Goal: Ask a question

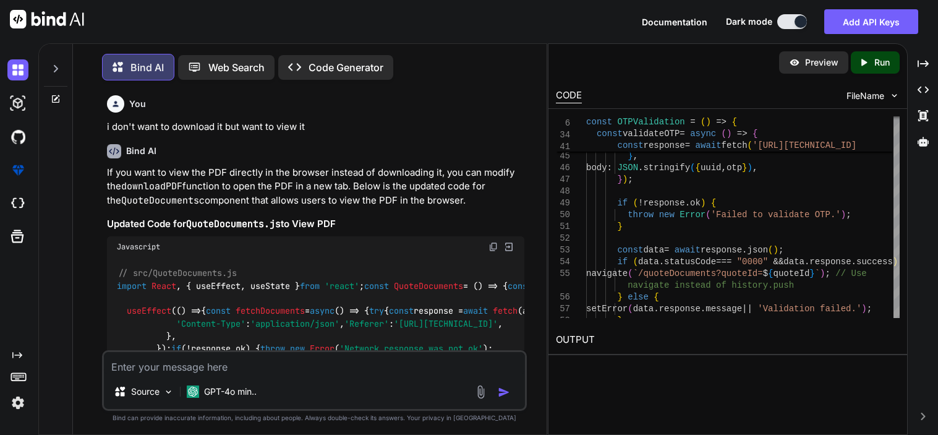
click at [293, 368] on textarea at bounding box center [314, 363] width 421 height 22
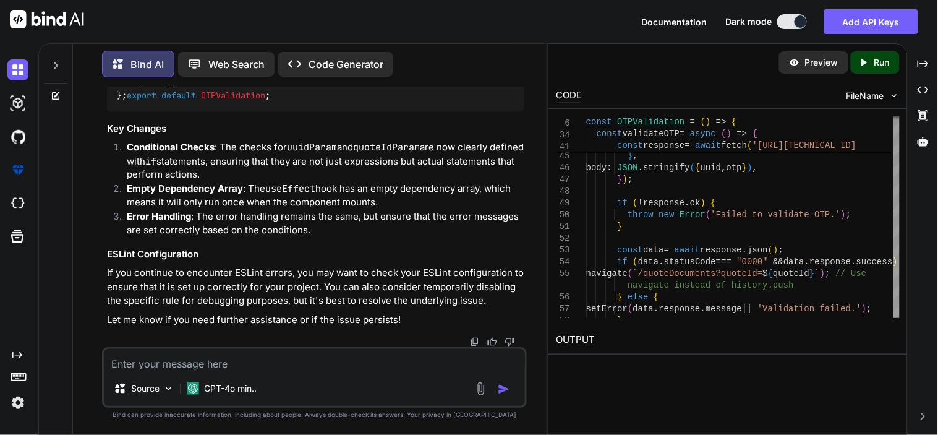
type textarea "h"
type textarea "x"
type textarea "ho"
type textarea "x"
type textarea "how"
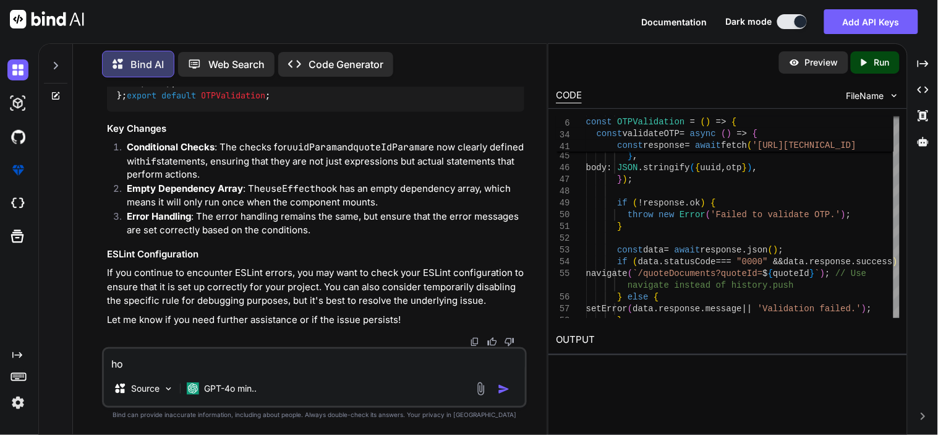
type textarea "x"
type textarea "how"
type textarea "x"
type textarea "how w"
type textarea "x"
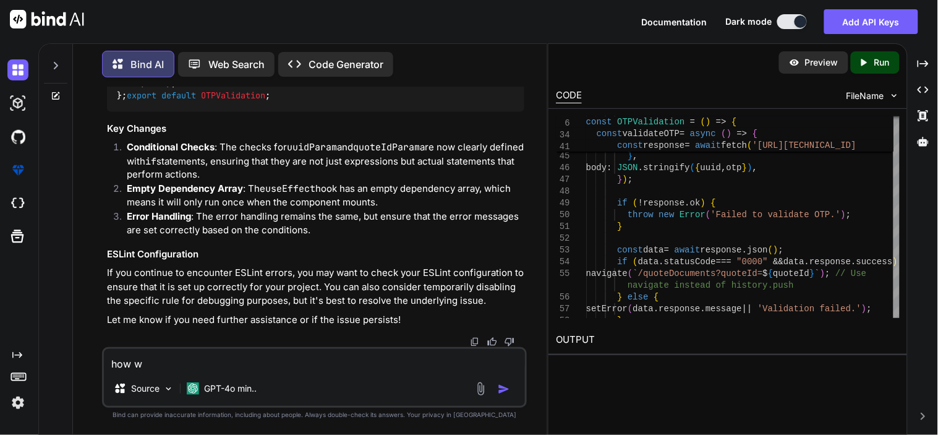
type textarea "how wi"
type textarea "x"
type textarea "how wil"
type textarea "x"
type textarea "how wi"
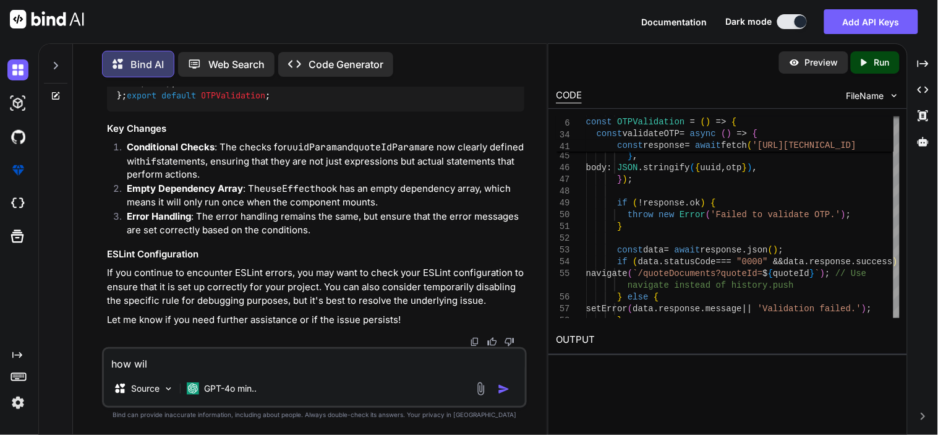
type textarea "x"
type textarea "how w"
type textarea "x"
type textarea "how"
type textarea "x"
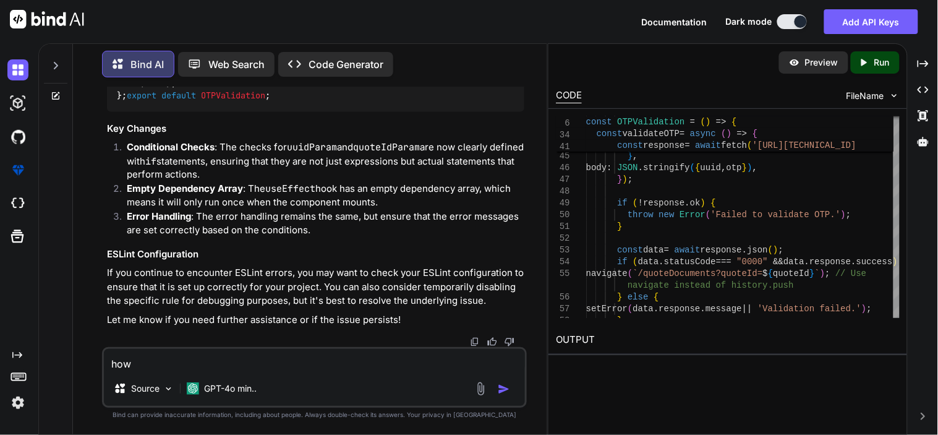
type textarea "how i"
type textarea "x"
type textarea "how i'"
type textarea "x"
type textarea "how i'l"
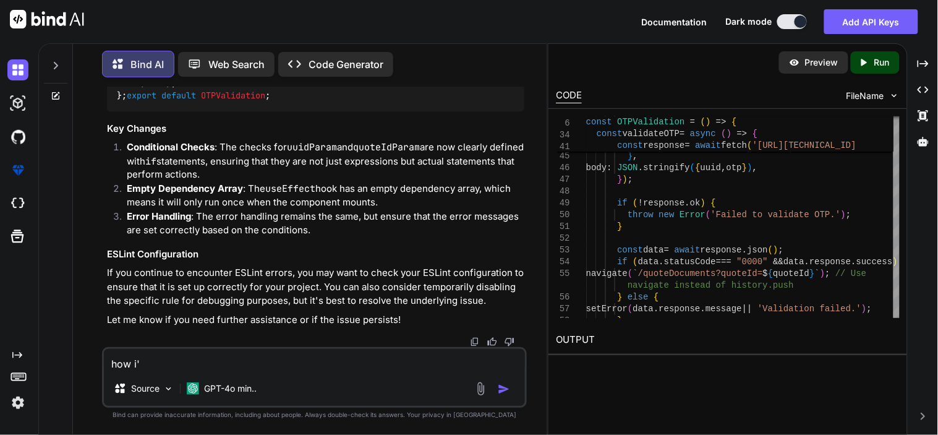
type textarea "x"
type textarea "how i'll"
type textarea "x"
type textarea "how i'll"
type textarea "x"
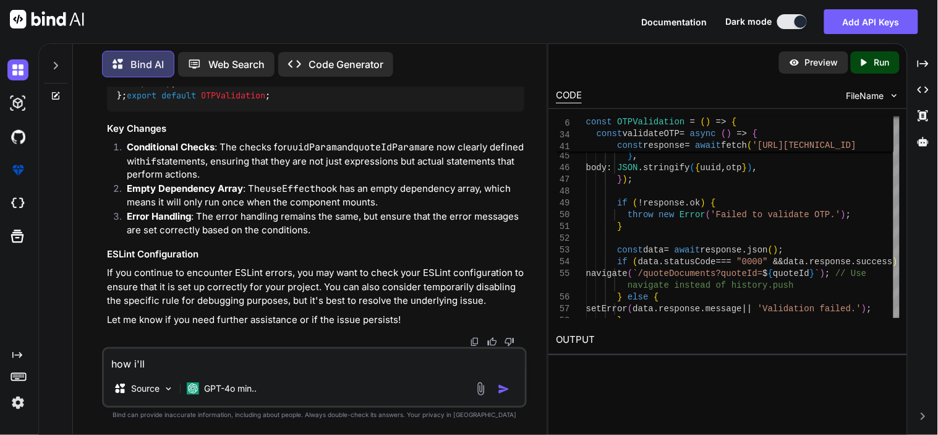
type textarea "how i'll a"
type textarea "x"
type textarea "how i'll ac"
type textarea "x"
type textarea "how i'll acc"
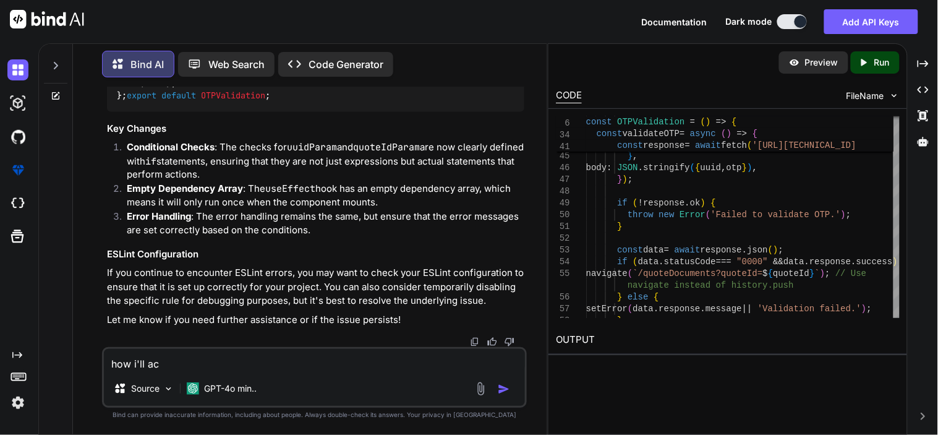
type textarea "x"
type textarea "how i'll acce"
type textarea "x"
type textarea "how i'll acces"
type textarea "x"
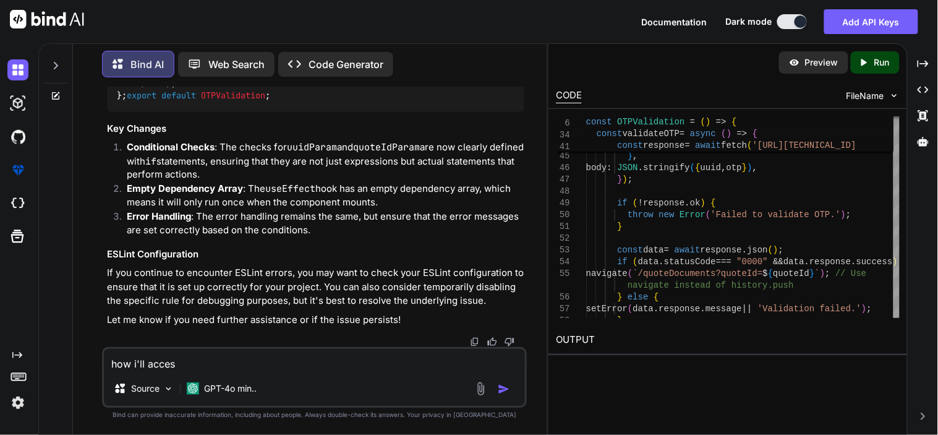
type textarea "how i'll access"
type textarea "x"
type textarea "how i'll access"
type textarea "x"
type textarea "how i'll access t"
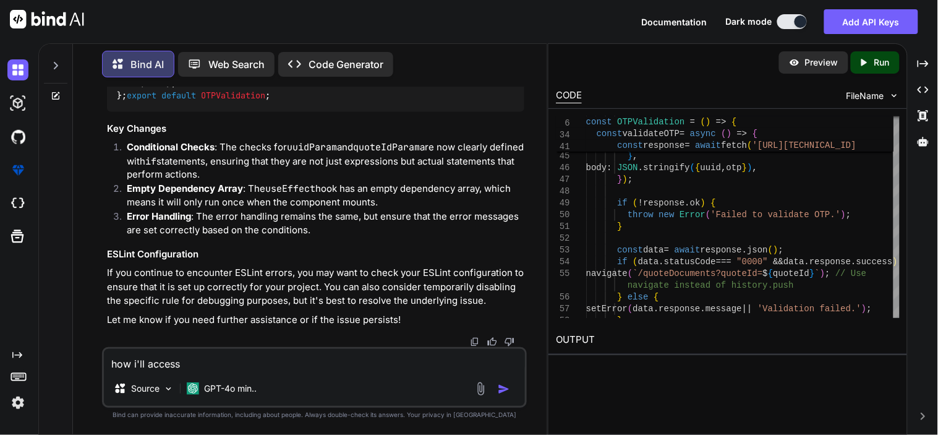
type textarea "x"
type textarea "how i'll access th"
type textarea "x"
type textarea "how i'll access thi"
type textarea "x"
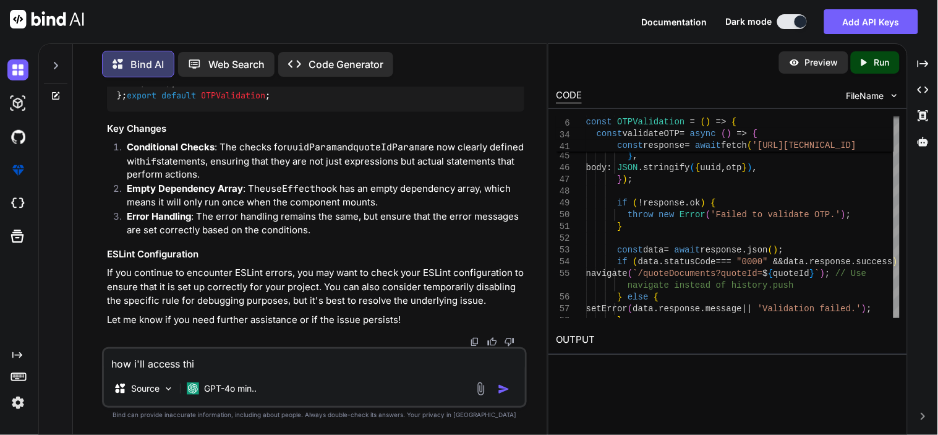
type textarea "how i'll access this"
type textarea "x"
type textarea "how i'll access this"
type textarea "x"
type textarea "how i'll access this /quoteDocuments?quoteId=${quoteId}"
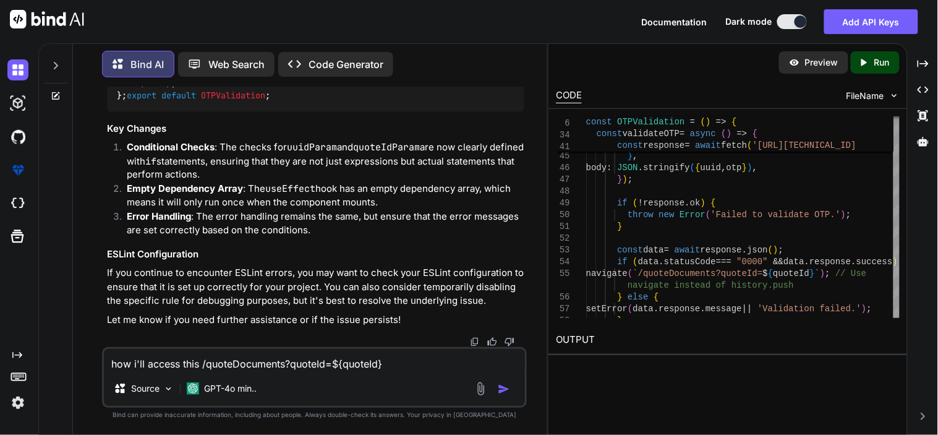
type textarea "x"
type textarea "how i'll access this /quoteDocuments?quoteId=${quoteId}"
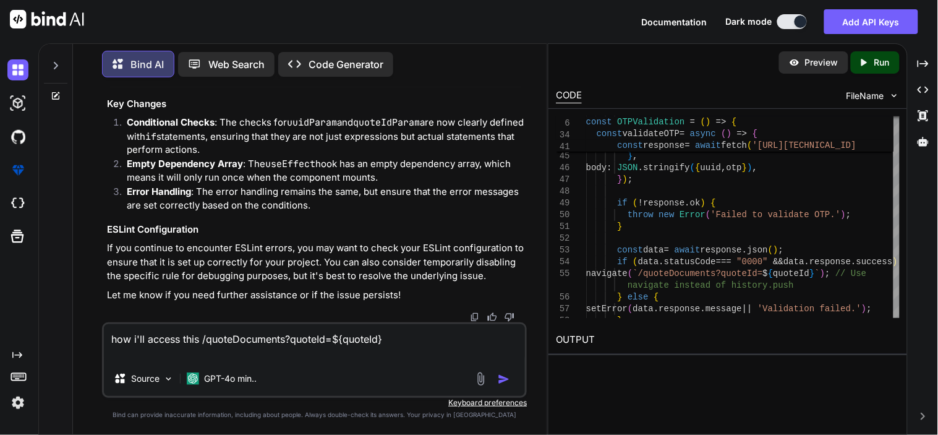
type textarea "x"
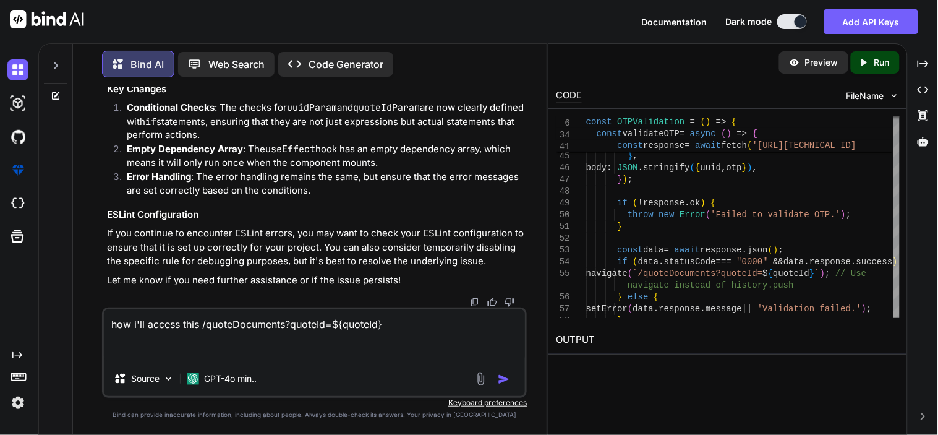
type textarea "how i'll access this /quoteDocuments?quoteId=${quoteId} m"
type textarea "x"
type textarea "how i'll access this /quoteDocuments?quoteId=${quoteId} ma"
type textarea "x"
type textarea "how i'll access this /quoteDocuments?quoteId=${quoteId} mak"
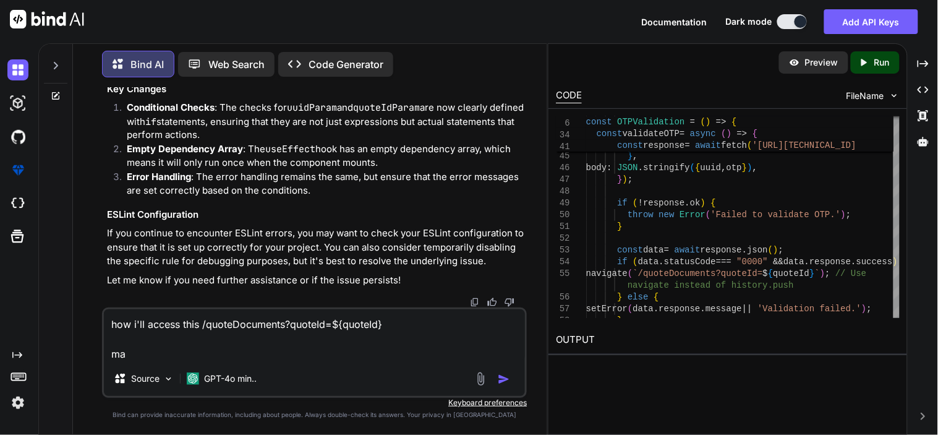
type textarea "x"
type textarea "how i'll access this /quoteDocuments?quoteId=${quoteId} make"
type textarea "x"
type textarea "how i'll access this /quoteDocuments?quoteId=${quoteId} make"
type textarea "x"
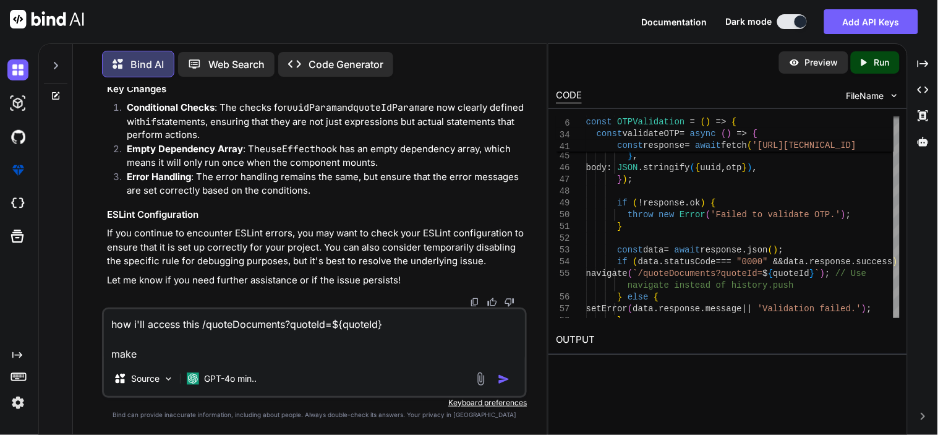
type textarea "how i'll access this /quoteDocuments?quoteId=${quoteId} make c"
type textarea "x"
type textarea "how i'll access this /quoteDocuments?quoteId=${quoteId} make ch"
type textarea "x"
type textarea "how i'll access this /quoteDocuments?quoteId=${quoteId} make cha"
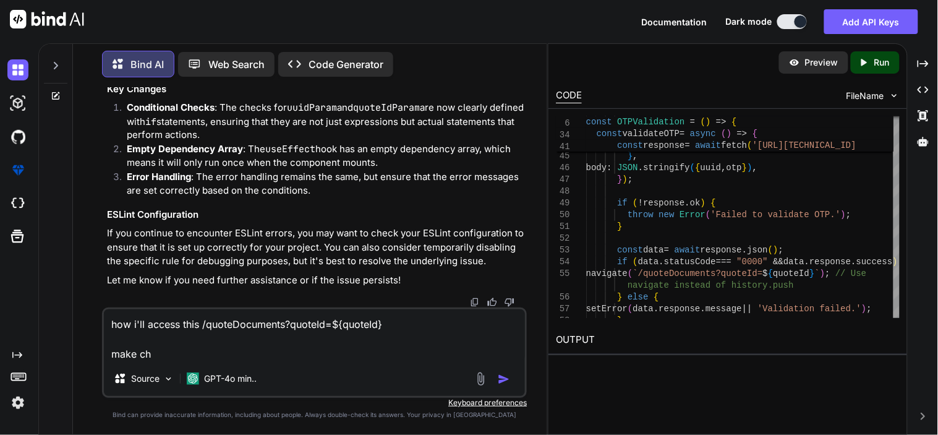
type textarea "x"
type textarea "how i'll access this /quoteDocuments?quoteId=${quoteId} make chan"
type textarea "x"
type textarea "how i'll access this /quoteDocuments?quoteId=${quoteId} make [PERSON_NAME]"
type textarea "x"
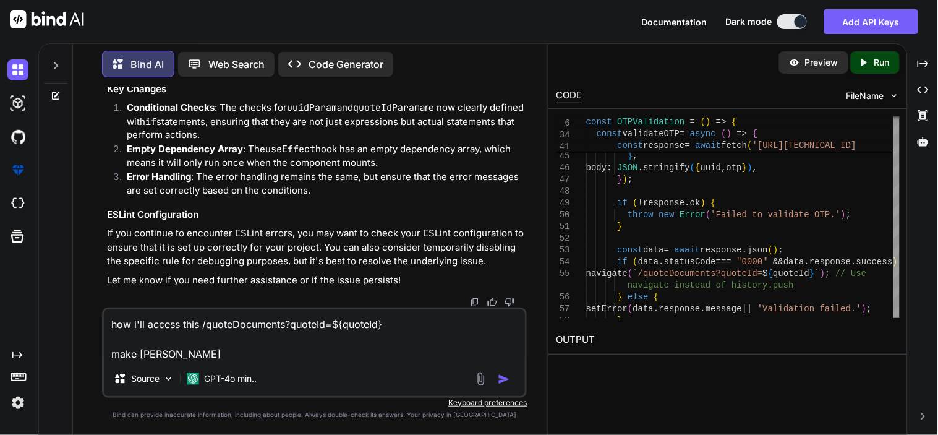
type textarea "how i'll access this /quoteDocuments?quoteId=${quoteId} make change"
type textarea "x"
type textarea "how i'll access this /quoteDocuments?quoteId=${quoteId} make changes"
type textarea "x"
type textarea "how i'll access this /quoteDocuments?quoteId=${quoteId} make changes"
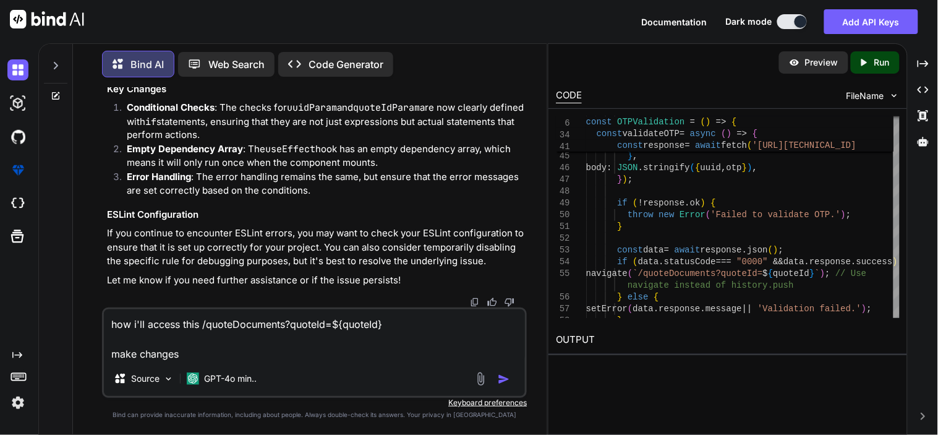
type textarea "x"
type textarea "how i'll access this /quoteDocuments?quoteId=${quoteId} make changes i"
type textarea "x"
type textarea "how i'll access this /quoteDocuments?quoteId=${quoteId} make changes in"
type textarea "x"
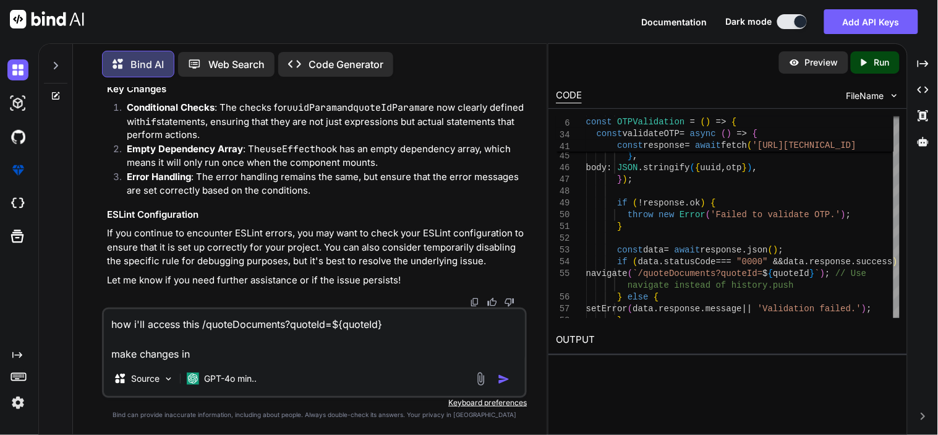
type textarea "how i'll access this /quoteDocuments?quoteId=${quoteId} make changes in"
type textarea "x"
type textarea "how i'll access this /quoteDocuments?quoteId=${quoteId} make changes in t"
type textarea "x"
type textarea "how i'll access this /quoteDocuments?quoteId=${quoteId} make changes in th"
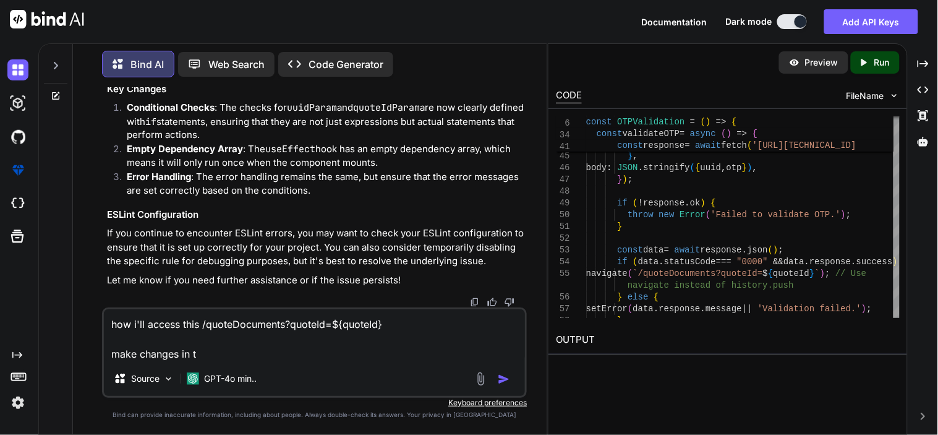
type textarea "x"
type textarea "how i'll access this /quoteDocuments?quoteId=${quoteId} make changes in thi"
type textarea "x"
type textarea "how i'll access this /quoteDocuments?quoteId=${quoteId} make changes in this"
type textarea "x"
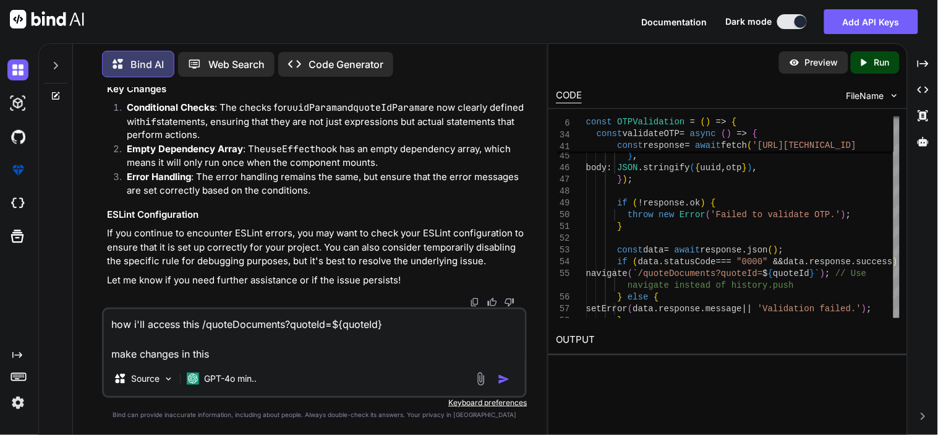
type textarea "how i'll access this /quoteDocuments?quoteId=${quoteId} make changes in this"
type textarea "x"
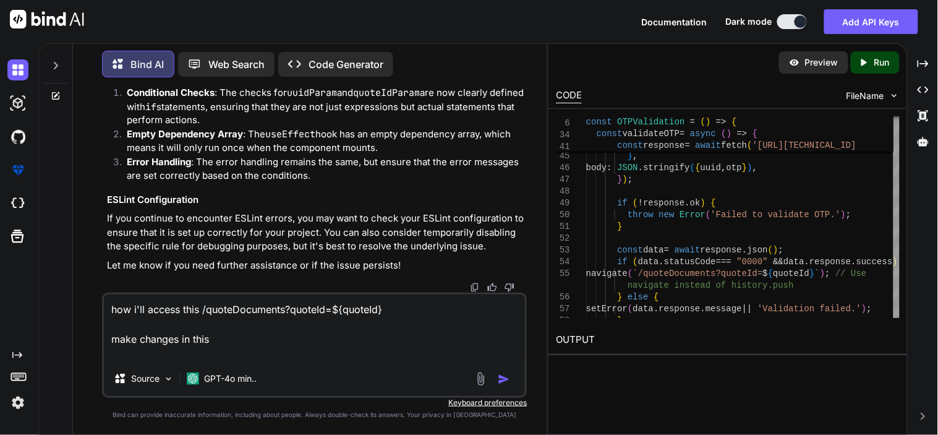
type textarea "how i'll access this /quoteDocuments?quoteId=${quoteId} make changes in this"
type textarea "x"
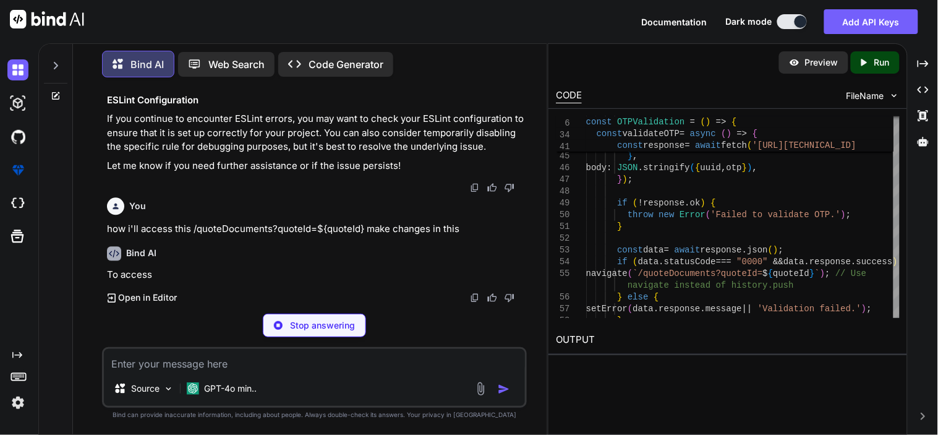
scroll to position [23312, 0]
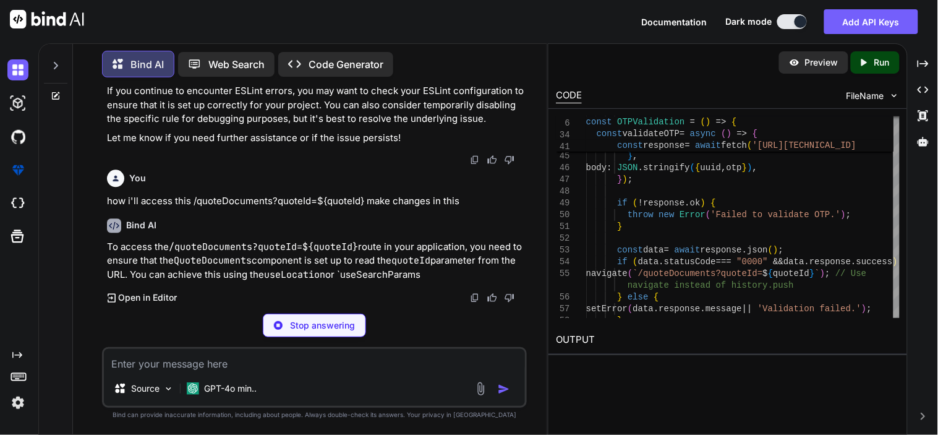
click at [295, 326] on p "Stop answering" at bounding box center [322, 325] width 65 height 12
type textarea "x"
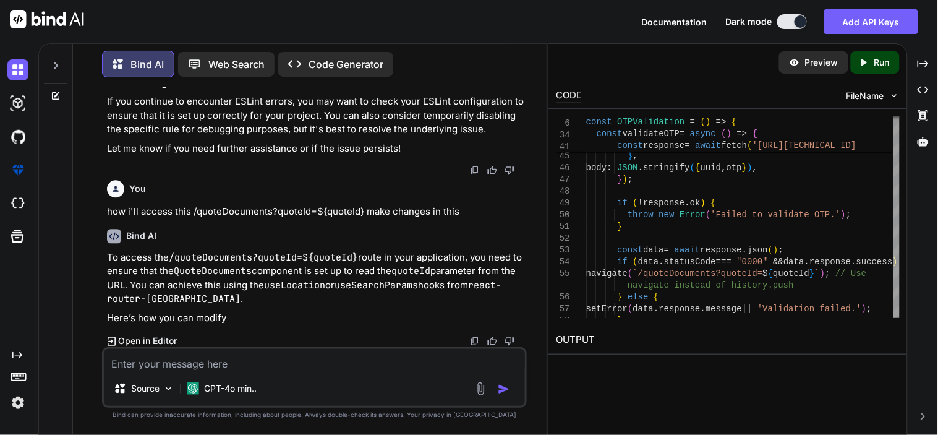
scroll to position [23354, 0]
click at [198, 366] on textarea at bounding box center [314, 360] width 421 height 22
paste textarea "// src/QuoteDocuments.js import React, { useEffect, useState } from 'react'; im…"
type textarea "// src/QuoteDocuments.js import React, { useEffect, useState } from 'react'; im…"
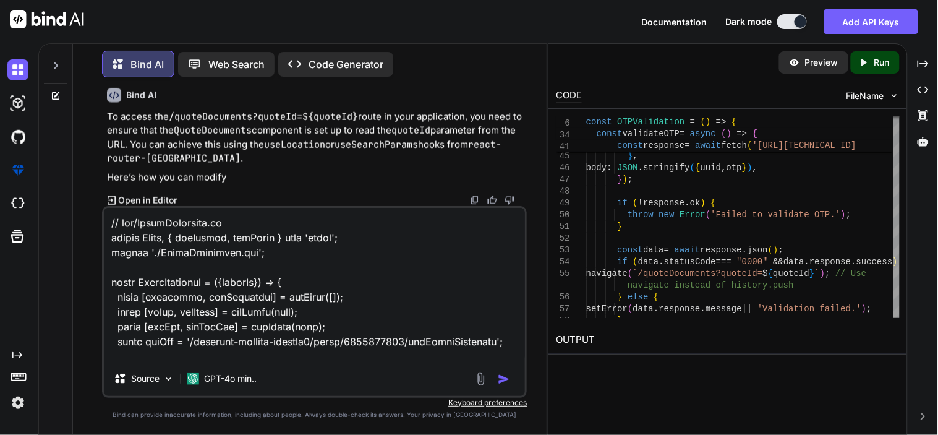
scroll to position [23495, 0]
click at [104, 225] on textarea at bounding box center [314, 284] width 421 height 153
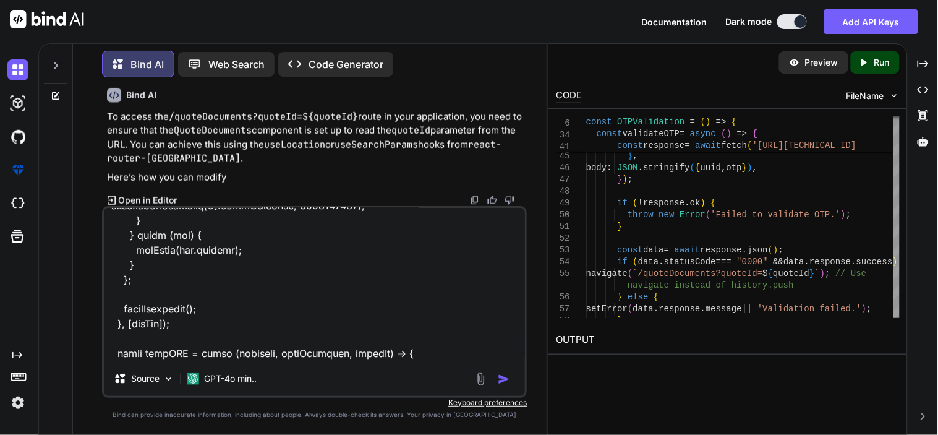
scroll to position [0, 0]
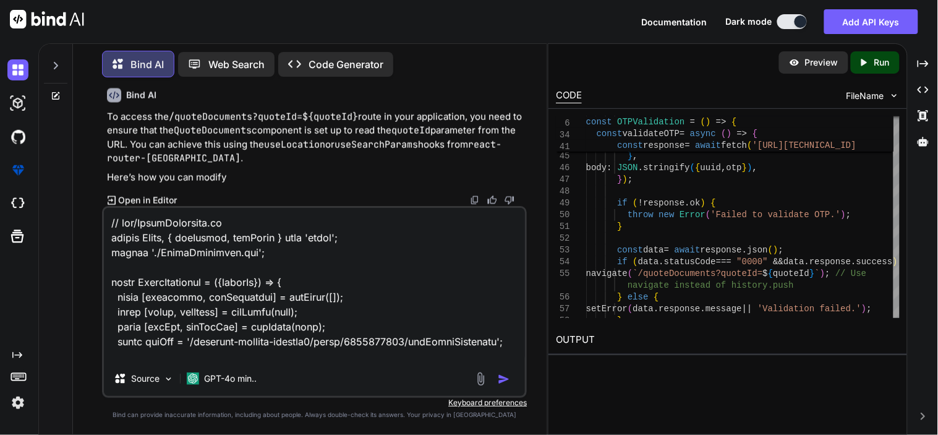
type textarea "x"
type textarea "// src/QuoteDocuments.js import React, { useEffect, useState } from 'react'; im…"
type textarea "x"
click at [126, 221] on textarea at bounding box center [314, 284] width 421 height 153
type textarea "H // src/QuoteDocuments.js import React, { useEffect, useState } from 'react'; …"
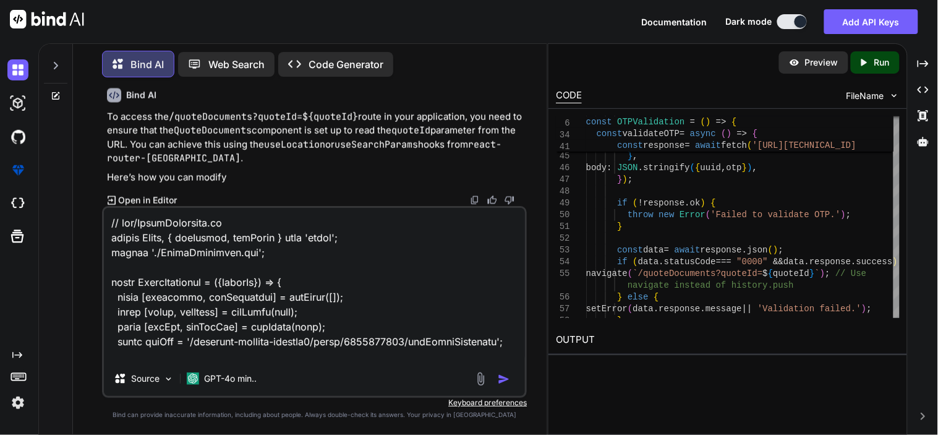
type textarea "x"
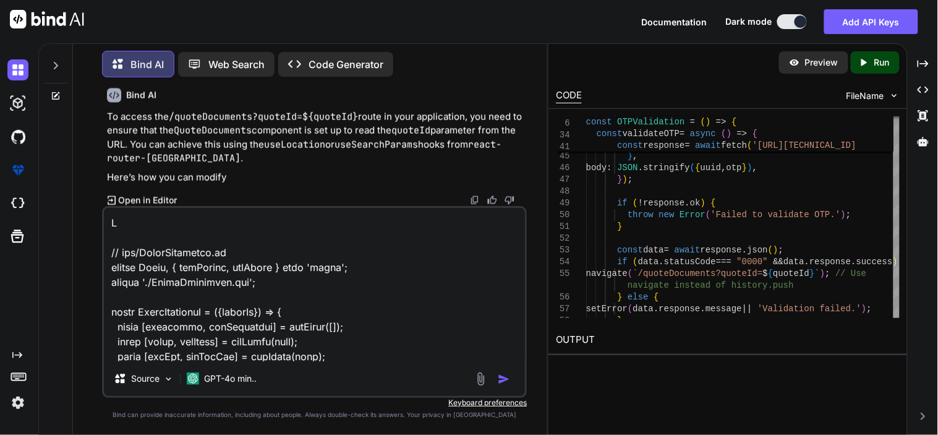
type textarea "HO // src/QuoteDocuments.js import React, { useEffect, useState } from 'react';…"
type textarea "x"
type textarea "HOW // src/QuoteDocuments.js import React, { useEffect, useState } from 'react'…"
type textarea "x"
type textarea "HOW // src/QuoteDocuments.js import React, { useEffect, useState } from 'react'…"
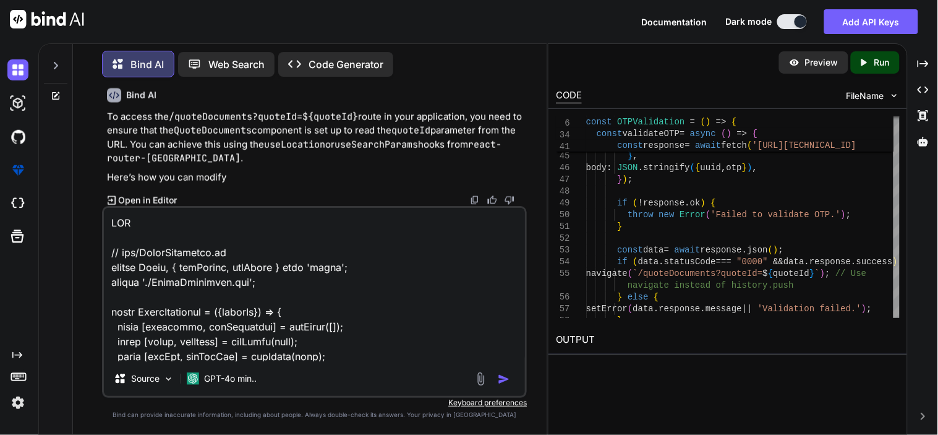
type textarea "x"
type textarea "HOW // src/QuoteDocuments.js import React, { useEffect, useState } from 'react'…"
type textarea "x"
type textarea "HO // src/QuoteDocuments.js import React, { useEffect, useState } from 'react';…"
type textarea "x"
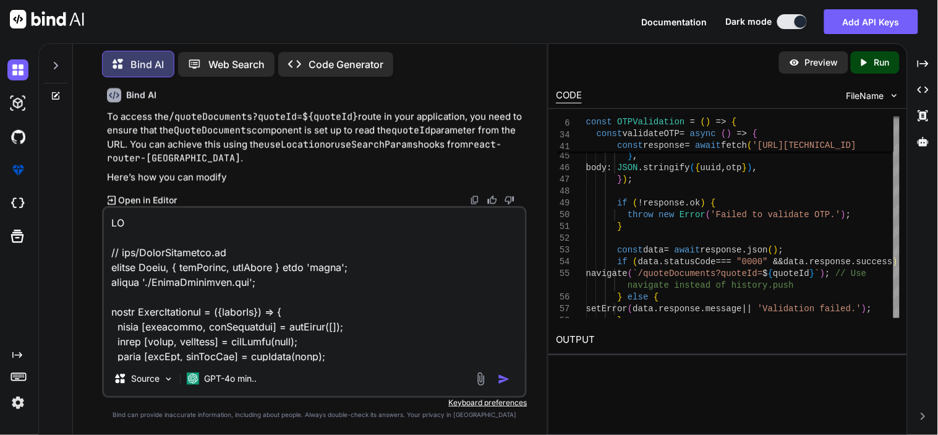
type textarea "H // src/QuoteDocuments.js import React, { useEffect, useState } from 'react'; …"
type textarea "x"
type textarea "// src/QuoteDocuments.js import React, { useEffect, useState } from 'react'; im…"
type textarea "x"
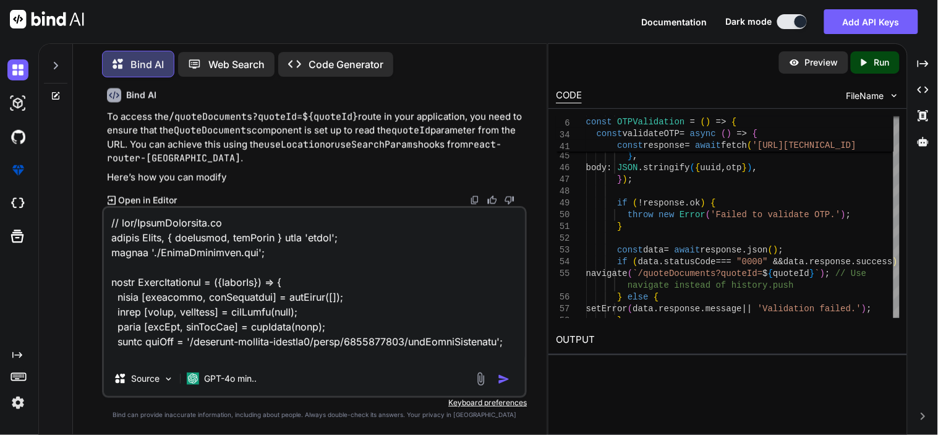
type textarea "h // src/QuoteDocuments.js import React, { useEffect, useState } from 'react'; …"
type textarea "x"
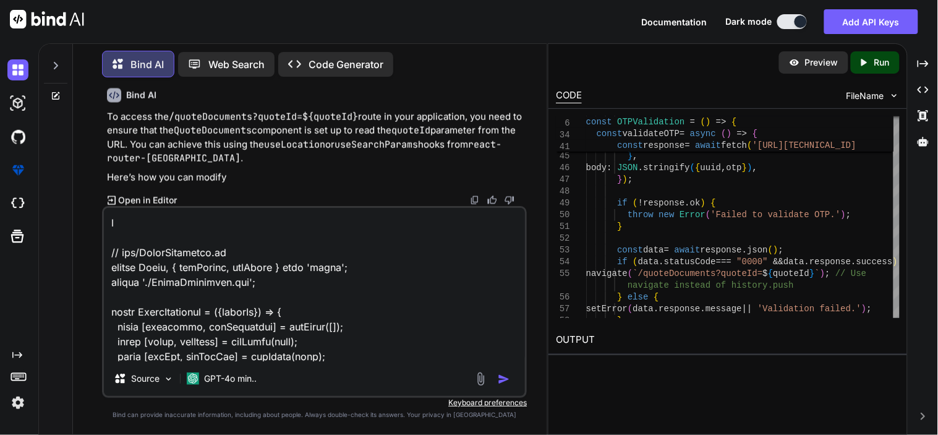
type textarea "ho // src/QuoteDocuments.js import React, { useEffect, useState } from 'react';…"
type textarea "x"
type textarea "how // src/QuoteDocuments.js import React, { useEffect, useState } from 'react'…"
type textarea "x"
type textarea "how // src/QuoteDocuments.js import React, { useEffect, useState } from 'react'…"
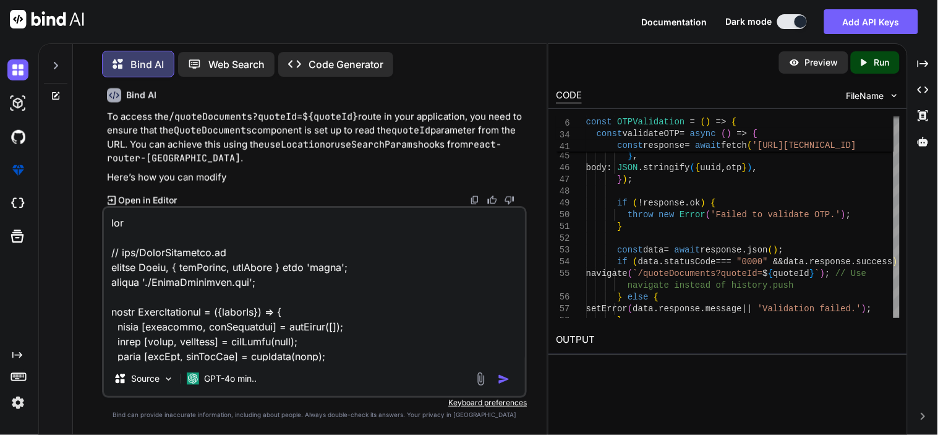
type textarea "x"
type textarea "how i // src/QuoteDocuments.js import React, { useEffect, useState } from 'reac…"
type textarea "x"
type textarea "how i' // src/QuoteDocuments.js import React, { useEffect, useState } from 'rea…"
type textarea "x"
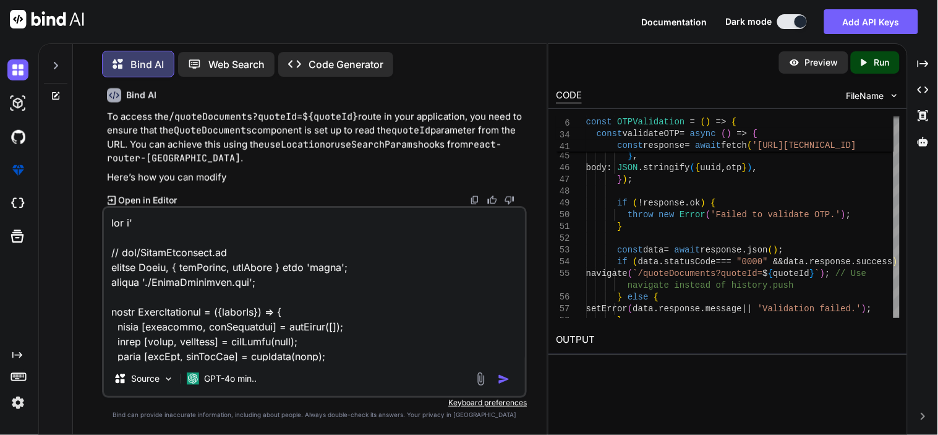
type textarea "how i'l // src/QuoteDocuments.js import React, { useEffect, useState } from 're…"
type textarea "x"
type textarea "how i'll // src/QuoteDocuments.js import React, { useEffect, useState } from 'r…"
type textarea "x"
type textarea "how i'll // src/QuoteDocuments.js import React, { useEffect, useState } from 'r…"
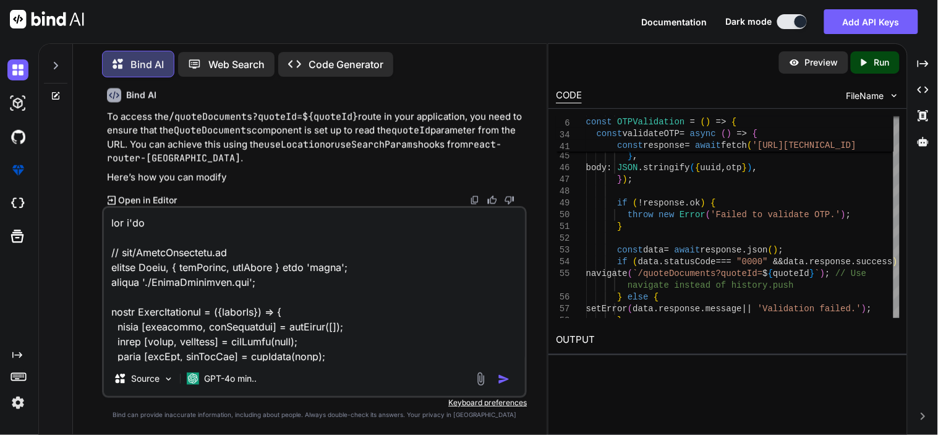
type textarea "x"
type textarea "how i'll a // src/QuoteDocuments.js import React, { useEffect, useState } from …"
type textarea "x"
type textarea "how i'll ac // src/QuoteDocuments.js import React, { useEffect, useState } from…"
type textarea "x"
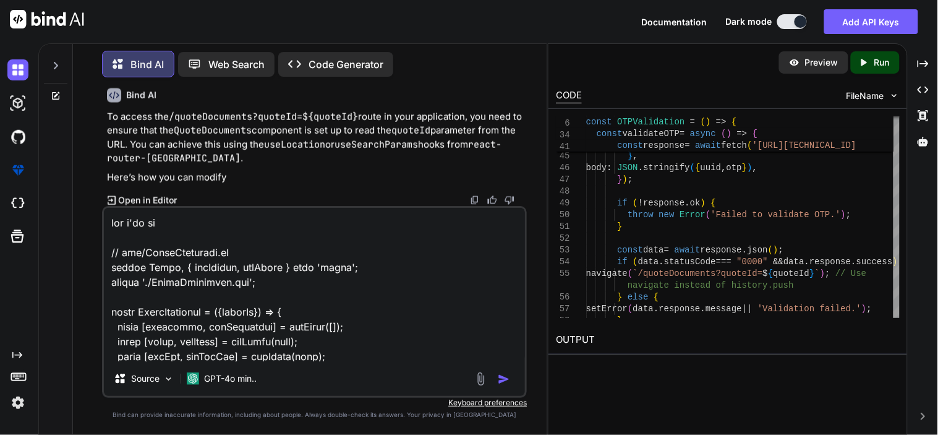
type textarea "how i'll acc // src/QuoteDocuments.js import React, { useEffect, useState } fro…"
type textarea "x"
type textarea "how i'll acce // src/QuoteDocuments.js import React, { useEffect, useState } fr…"
type textarea "x"
type textarea "how i'll acces // src/QuoteDocuments.js import React, { useEffect, useState } f…"
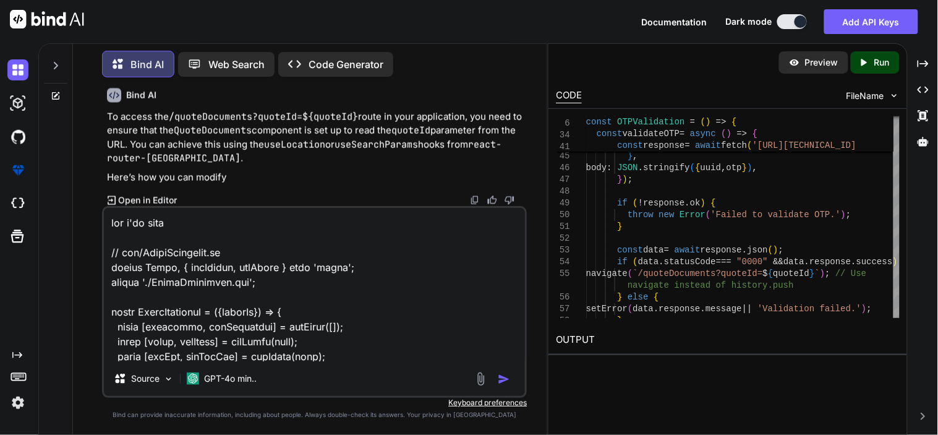
type textarea "x"
type textarea "how i'll access // src/QuoteDocuments.js import React, { useEffect, useState } …"
type textarea "x"
type textarea "how i'll access // src/QuoteDocuments.js import React, { useEffect, useState } …"
type textarea "x"
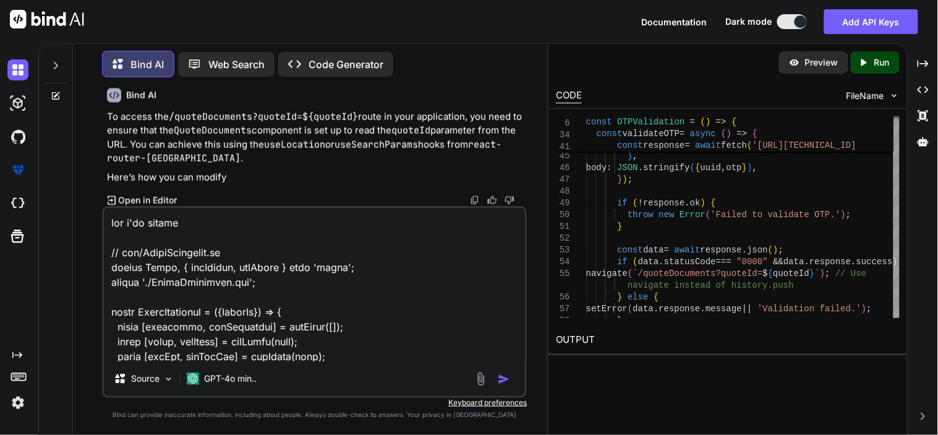
type textarea "how i'll access t // src/QuoteDocuments.js import React, { useEffect, useState …"
type textarea "x"
type textarea "how i'll access th // src/QuoteDocuments.js import React, { useEffect, useState…"
type textarea "x"
type textarea "how i'll access thi // src/QuoteDocuments.js import React, { useEffect, useStat…"
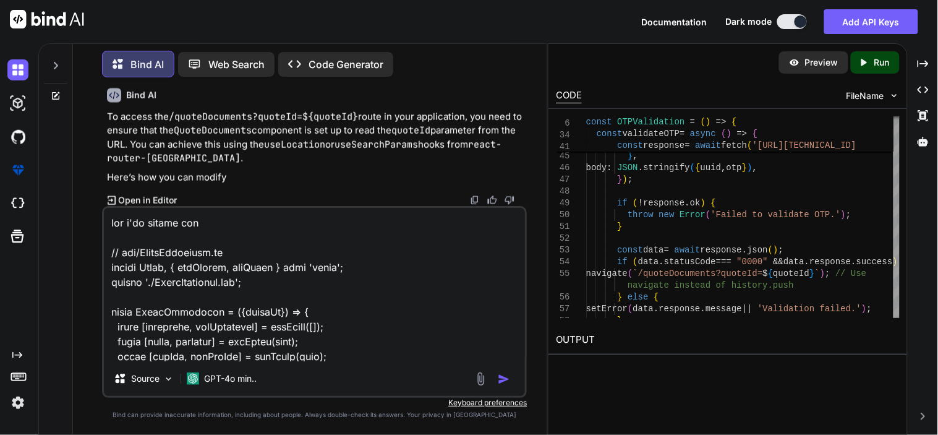
type textarea "x"
type textarea "how i'll access this // src/QuoteDocuments.js import React, { useEffect, useSta…"
type textarea "x"
type textarea "how i'll access this // src/QuoteDocuments.js import React, { useEffect, useSta…"
type textarea "x"
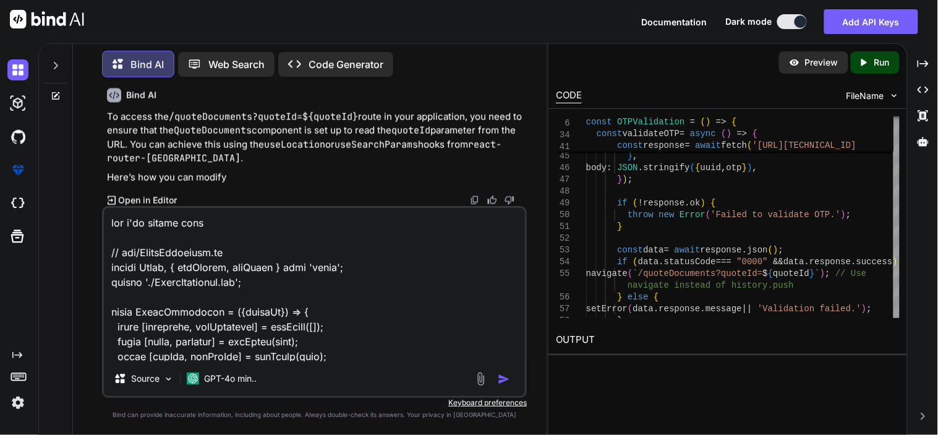
paste textarea "/quoteDocuments?quoteId=${quoteId}"
type textarea "how i'll access this /quoteDocuments?quoteId=${quoteId} // src/QuoteDocuments.j…"
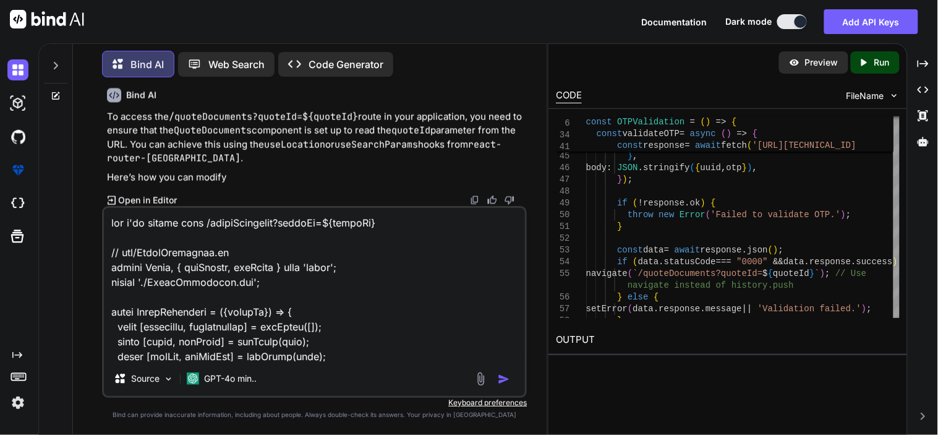
type textarea "x"
type textarea "how i'll access this /quoteDocuments?quoteId=${quoteId} // src/QuoteDocuments.j…"
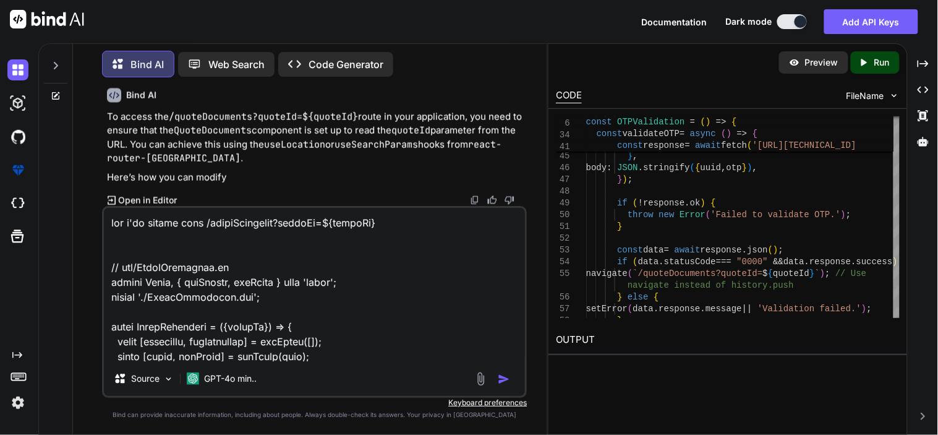
type textarea "x"
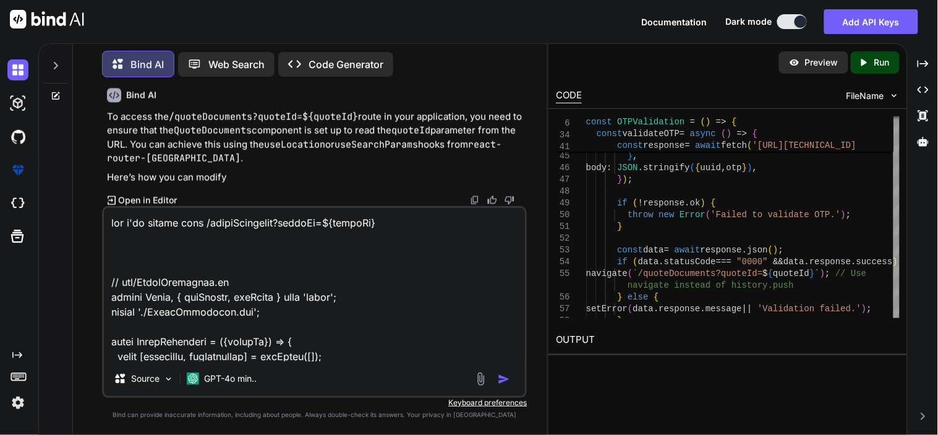
type textarea "how i'll access this /quoteDocuments?quoteId=${quoteId} m // src/QuoteDocuments…"
type textarea "x"
type textarea "how i'll access this /quoteDocuments?quoteId=${quoteId} ma // src/QuoteDocument…"
type textarea "x"
type textarea "how i'll access this /quoteDocuments?quoteId=${quoteId} mak // src/QuoteDocumen…"
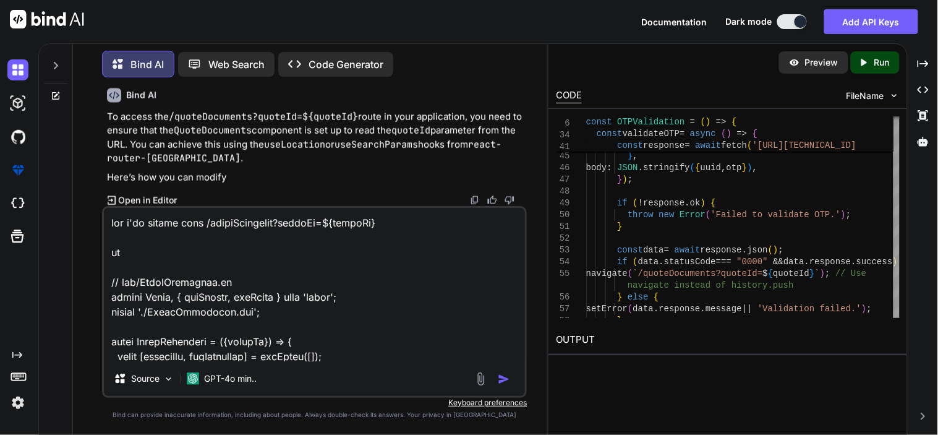
type textarea "x"
type textarea "how i'll access this /quoteDocuments?quoteId=${quoteId} make // src/QuoteDocume…"
type textarea "x"
type textarea "how i'll access this /quoteDocuments?quoteId=${quoteId} make // src/QuoteDocume…"
type textarea "x"
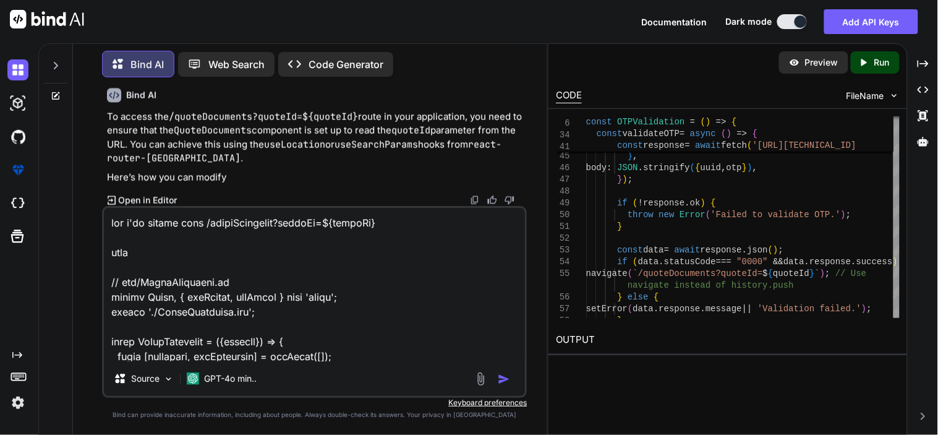
type textarea "how i'll access this /quoteDocuments?quoteId=${quoteId} make c // src/QuoteDocu…"
type textarea "x"
type textarea "how i'll access this /quoteDocuments?quoteId=${quoteId} make ch // src/QuoteDoc…"
type textarea "x"
type textarea "how i'll access this /quoteDocuments?quoteId=${quoteId} make cha // src/QuoteDo…"
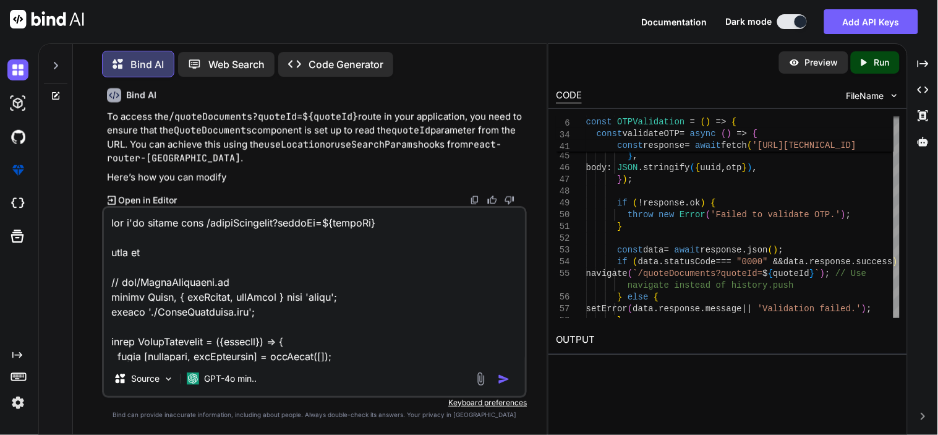
type textarea "x"
type textarea "how i'll access this /quoteDocuments?quoteId=${quoteId} make chan // src/QuoteD…"
type textarea "x"
type textarea "how i'll access this /quoteDocuments?quoteId=${quoteId} make [PERSON_NAME] // s…"
type textarea "x"
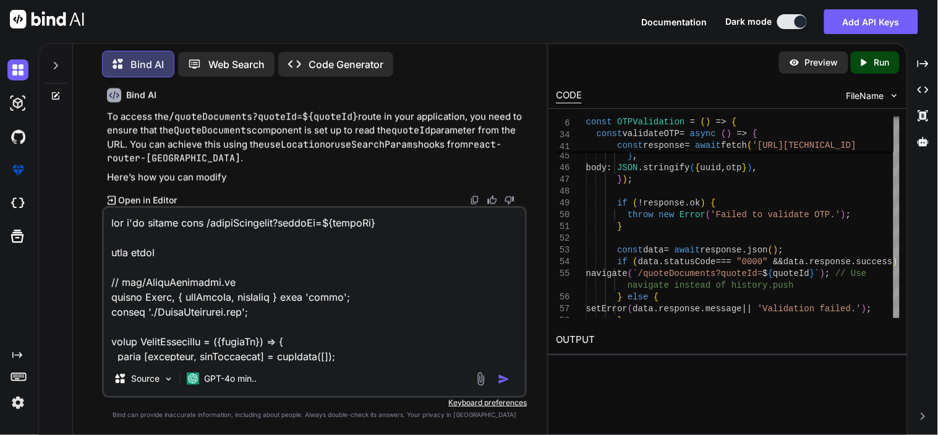
type textarea "how i'll access this /quoteDocuments?quoteId=${quoteId} make change // src/Quot…"
type textarea "x"
type textarea "how i'll access this /quoteDocuments?quoteId=${quoteId} make change // src/Quot…"
type textarea "x"
type textarea "how i'll access this /quoteDocuments?quoteId=${quoteId} make change // src/Quot…"
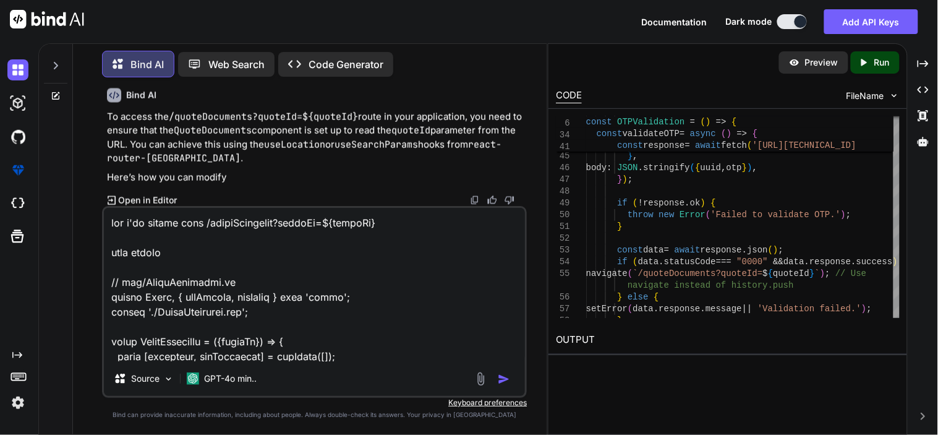
type textarea "x"
type textarea "how i'll access this /quoteDocuments?quoteId=${quoteId} make changes // src/Quo…"
type textarea "x"
type textarea "how i'll access this /quoteDocuments?quoteId=${quoteId} make changes // src/Quo…"
type textarea "x"
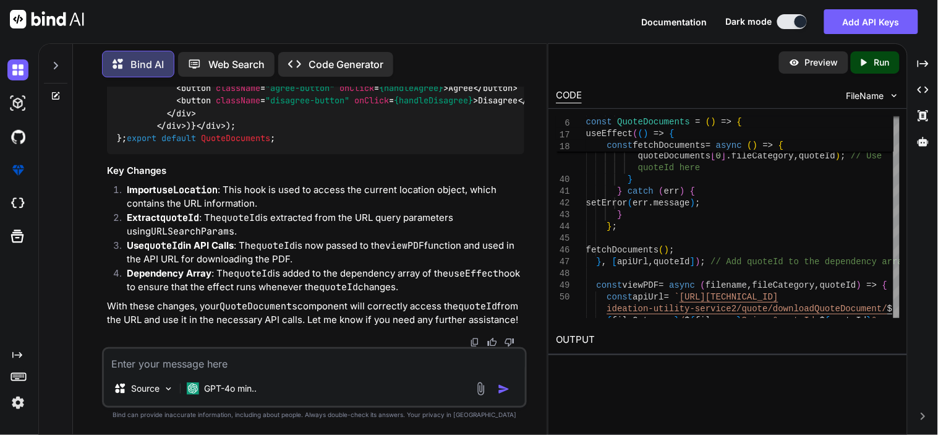
scroll to position [25657, 0]
click at [188, 371] on div "Source GPT-4o min.." at bounding box center [314, 377] width 425 height 61
click at [187, 368] on textarea at bounding box center [314, 360] width 421 height 22
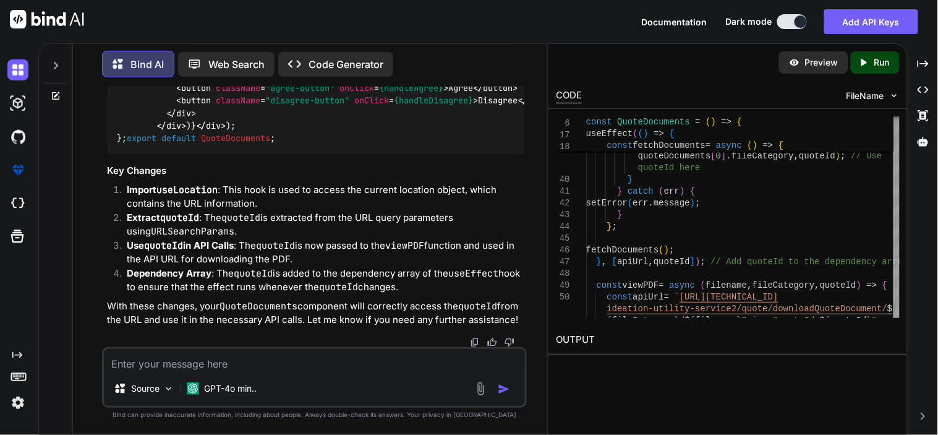
scroll to position [25657, 0]
click at [233, 351] on textarea at bounding box center [314, 360] width 421 height 22
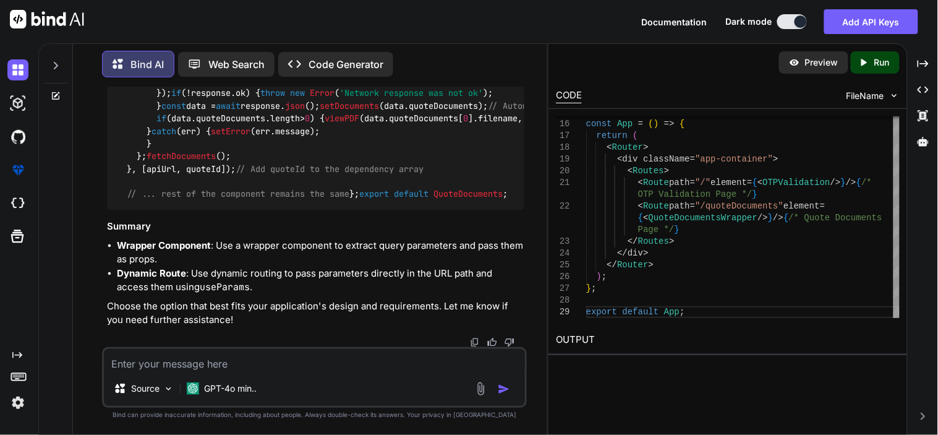
scroll to position [27601, 0]
click at [227, 367] on textarea at bounding box center [314, 360] width 421 height 22
paste textarea "ERROR [eslint] src\quoteDocument.js Line 7:43: Unexpected use of 'location' no-…"
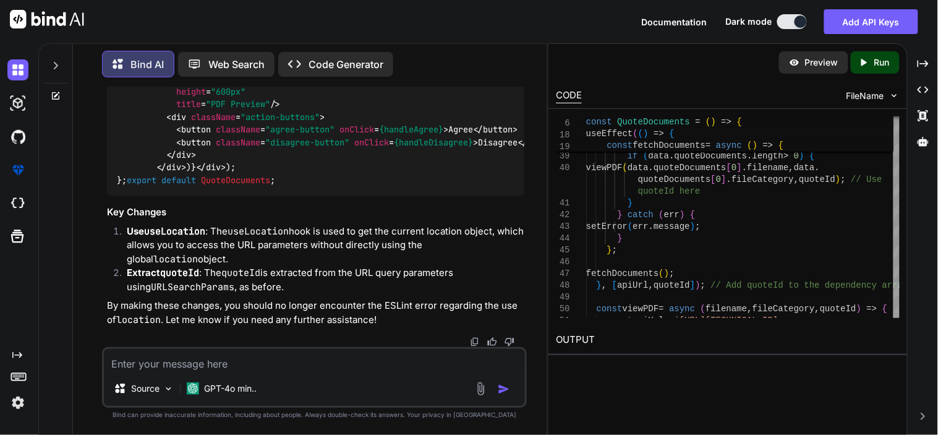
scroll to position [28009, 0]
click at [241, 370] on textarea at bounding box center [314, 360] width 421 height 22
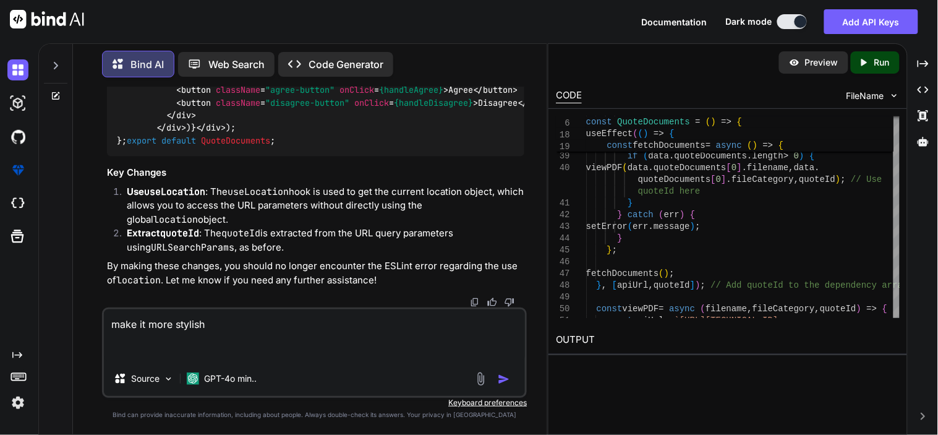
paste textarea "function(scope) { return `OTP: ${scope.response.otp}<br>Click on this to Verify…"
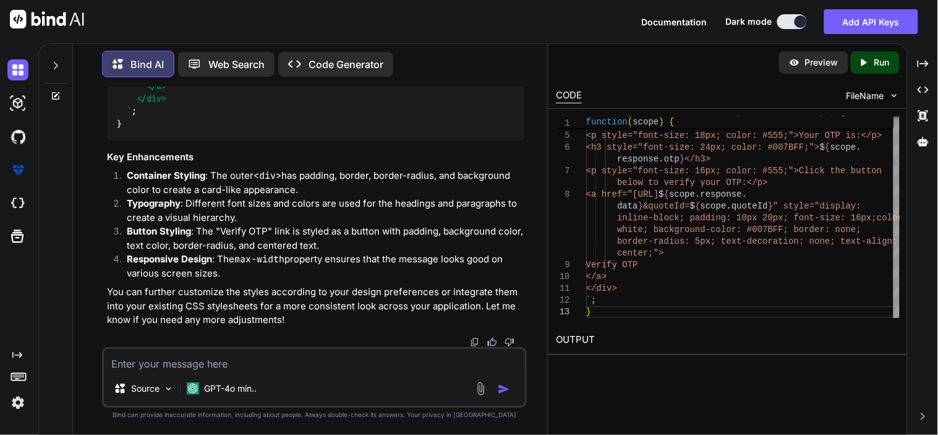
scroll to position [30052, 0]
click at [629, 307] on div "background-color: #f9f9f9; max-width: 400px; [PERSON_NAME] n: auto;"> <h2 style…" at bounding box center [742, 188] width 313 height 258
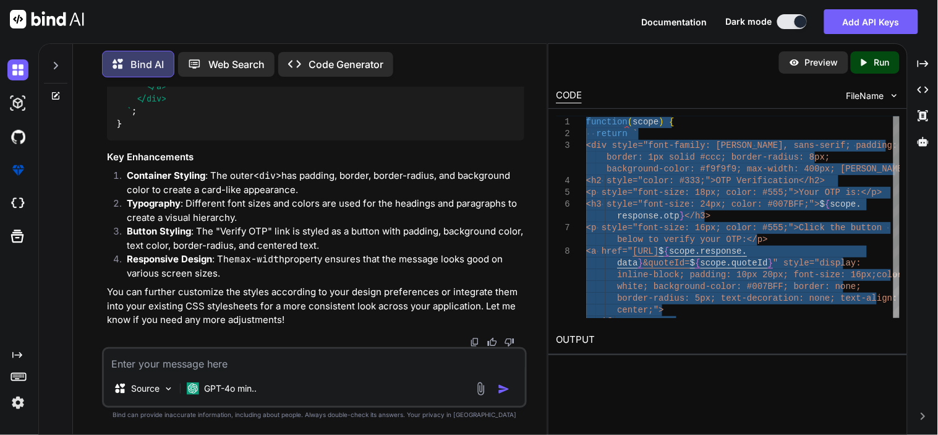
click at [806, 284] on div "background-color: #f9f9f9; max-width: 400px; [PERSON_NAME] n: auto;"> <h2 style…" at bounding box center [742, 245] width 313 height 258
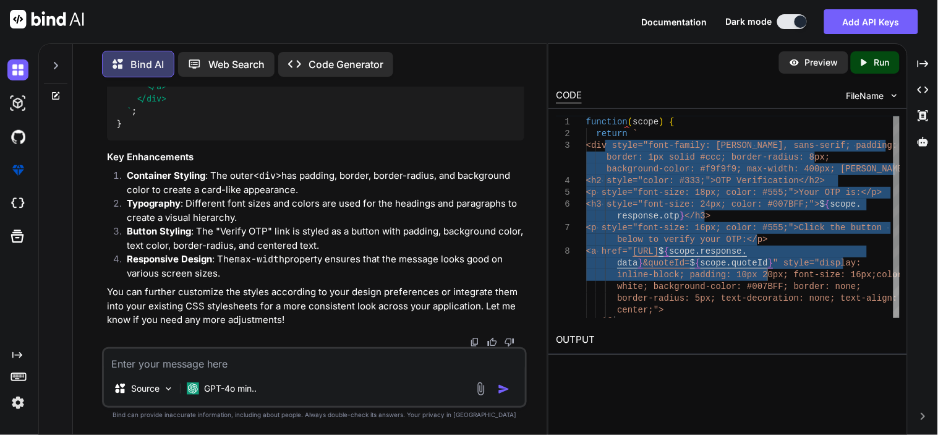
drag, startPoint x: 606, startPoint y: 146, endPoint x: 695, endPoint y: 258, distance: 143.4
click at [695, 258] on div "background-color: #f9f9f9; max-width: 400px; [PERSON_NAME] n: auto;"> <h2 style…" at bounding box center [742, 245] width 313 height 258
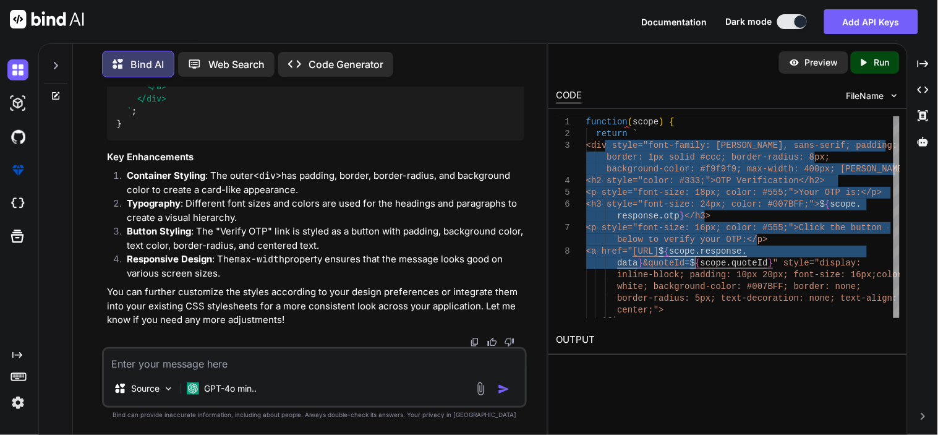
click at [182, 376] on div "GPT-4o min.." at bounding box center [222, 391] width 80 height 30
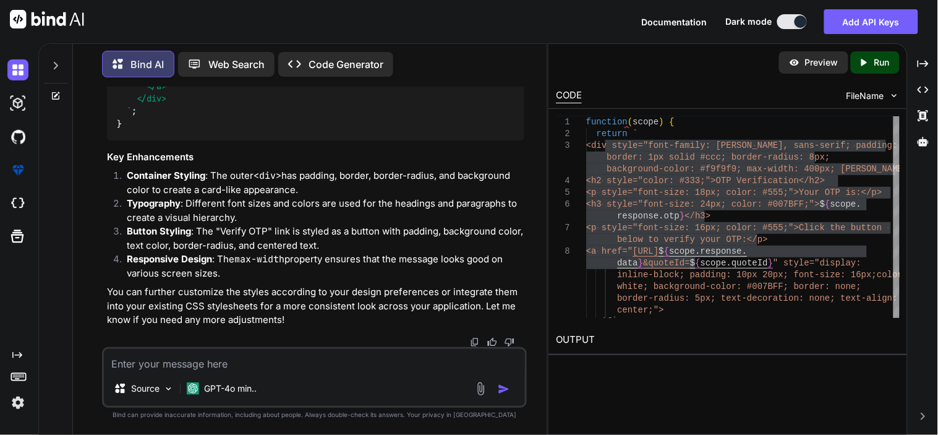
click at [213, 360] on textarea at bounding box center [314, 360] width 421 height 22
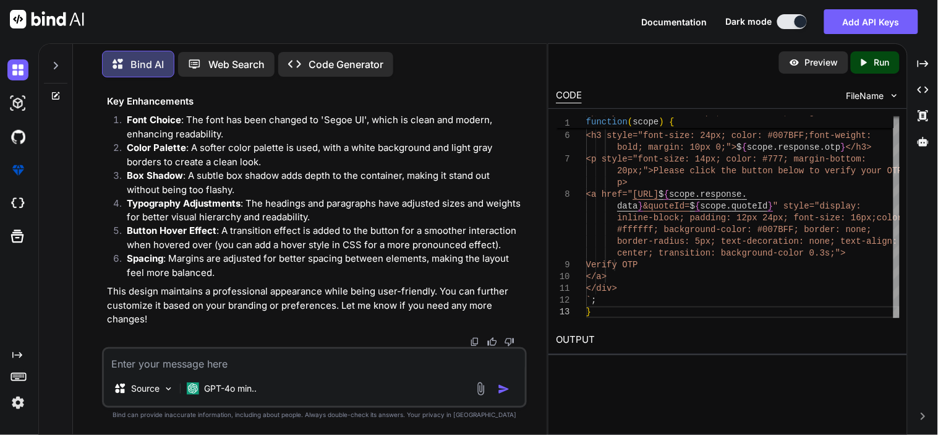
scroll to position [30673, 0]
click at [194, 370] on textarea at bounding box center [314, 360] width 421 height 22
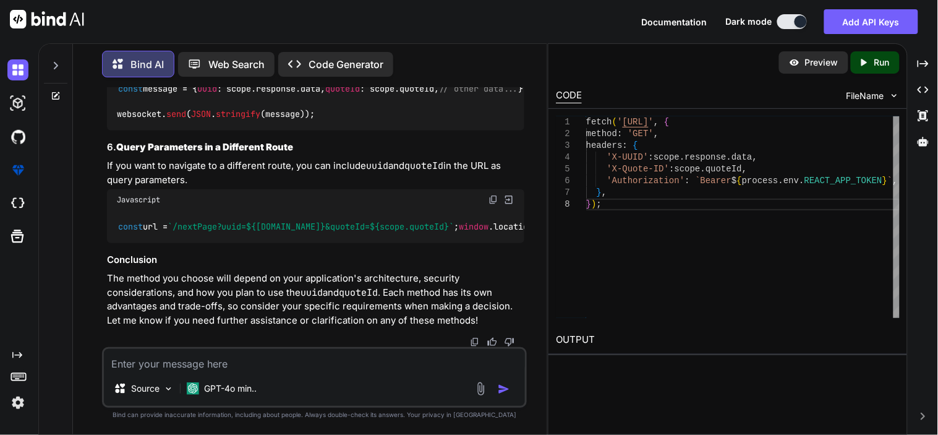
scroll to position [31982, 0]
click at [159, 363] on textarea at bounding box center [314, 360] width 421 height 22
click at [241, 350] on textarea at bounding box center [314, 360] width 421 height 22
click at [235, 362] on textarea at bounding box center [314, 360] width 421 height 22
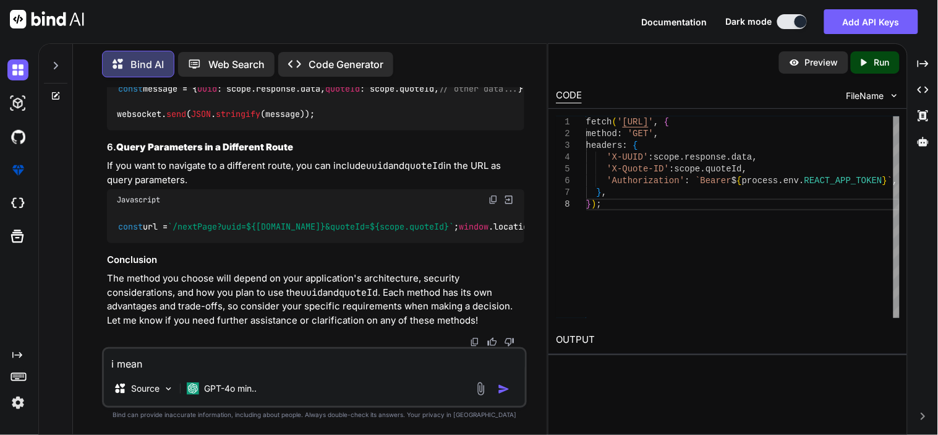
click at [203, 365] on textarea "i mean" at bounding box center [314, 360] width 421 height 22
paste textarea "function(scope) { return ` <div style="font-family: 'Segoe UI', Tahoma, [GEOGRA…"
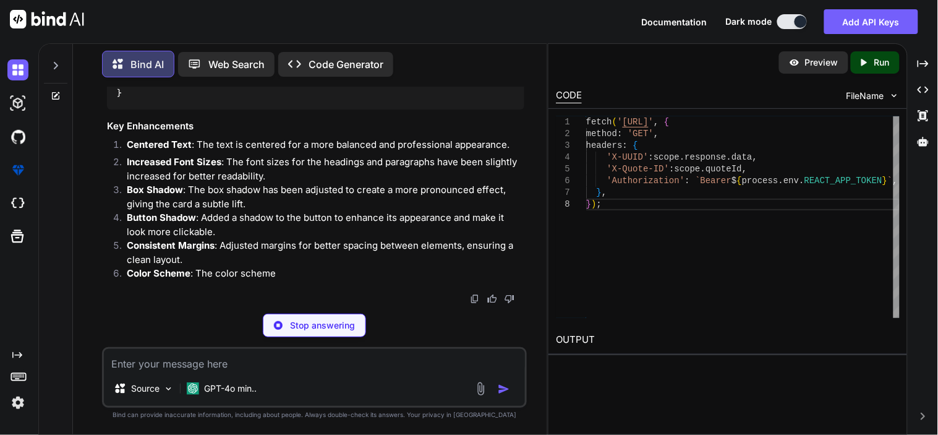
scroll to position [32496, 0]
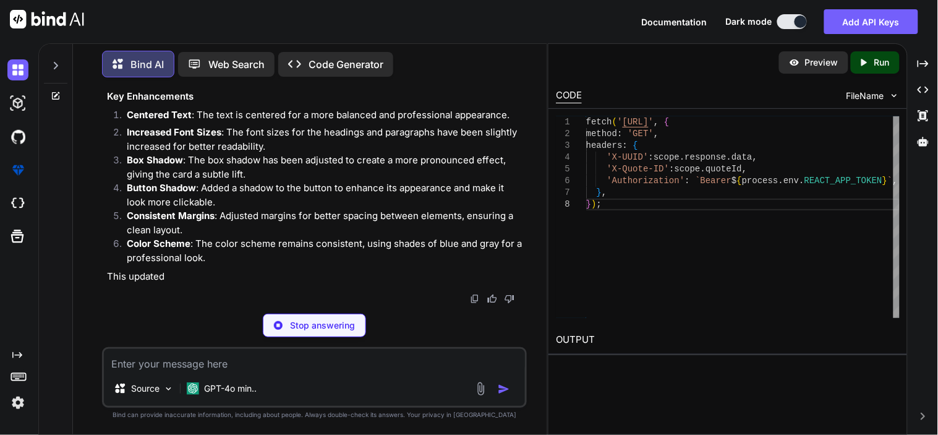
click at [295, 331] on p "Stop answering" at bounding box center [322, 325] width 65 height 12
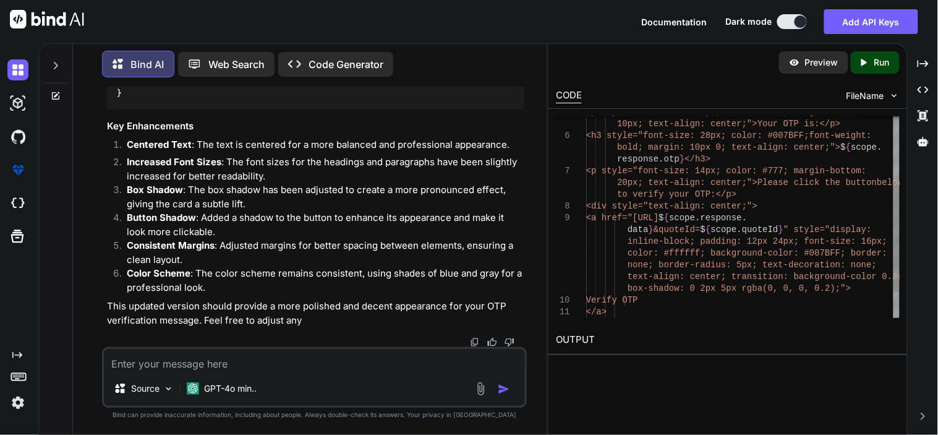
scroll to position [32759, 0]
click at [227, 367] on textarea at bounding box center [314, 360] width 421 height 22
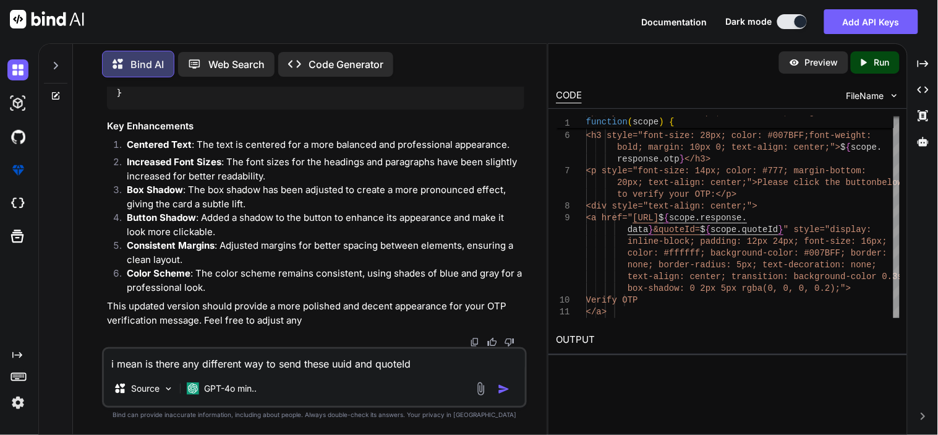
paste textarea "function(scope) { return ` <div style="font-family: 'Segoe UI', Tahoma, [GEOGRA…"
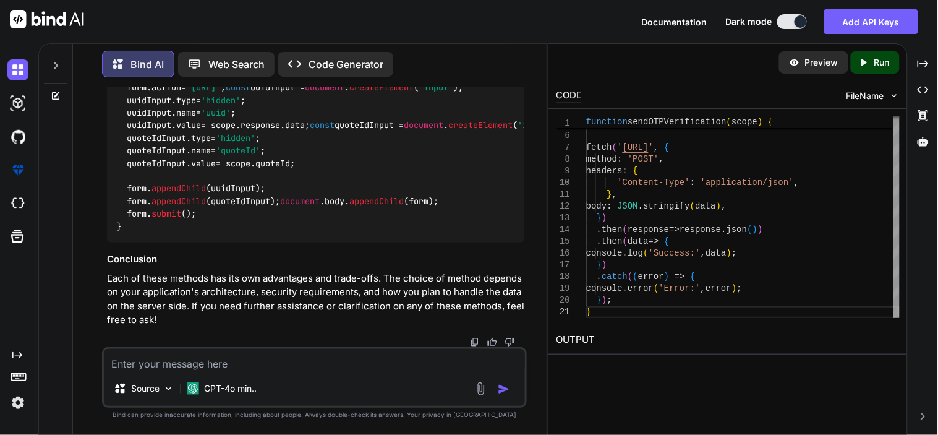
scroll to position [34646, 0]
click at [215, 373] on div "Source GPT-4o min.." at bounding box center [314, 377] width 425 height 61
click at [231, 360] on textarea at bounding box center [314, 360] width 421 height 22
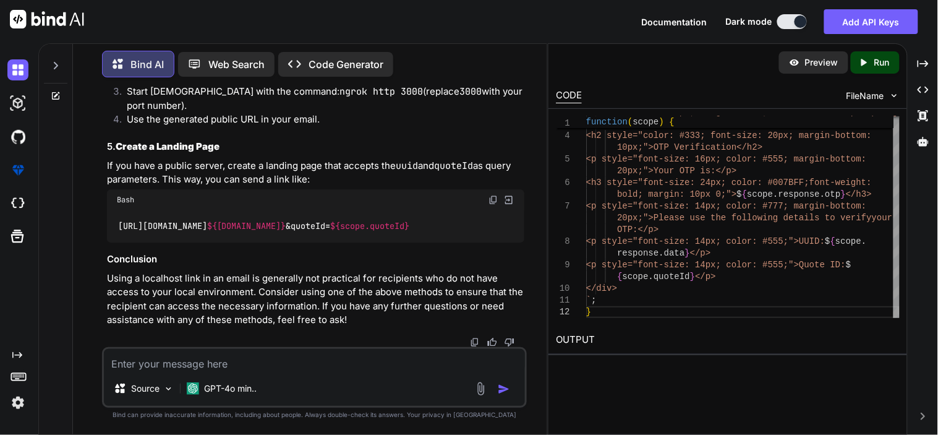
scroll to position [35349, 0]
click at [231, 32] on link "ngrok" at bounding box center [233, 26] width 25 height 12
